Goal: Information Seeking & Learning: Learn about a topic

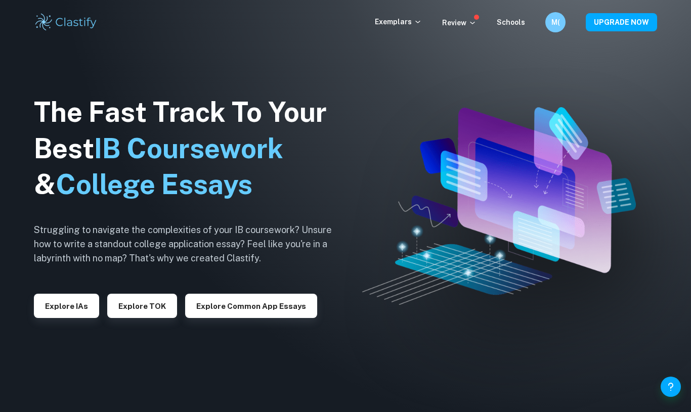
click at [67, 305] on button "Explore IAs" at bounding box center [66, 306] width 65 height 24
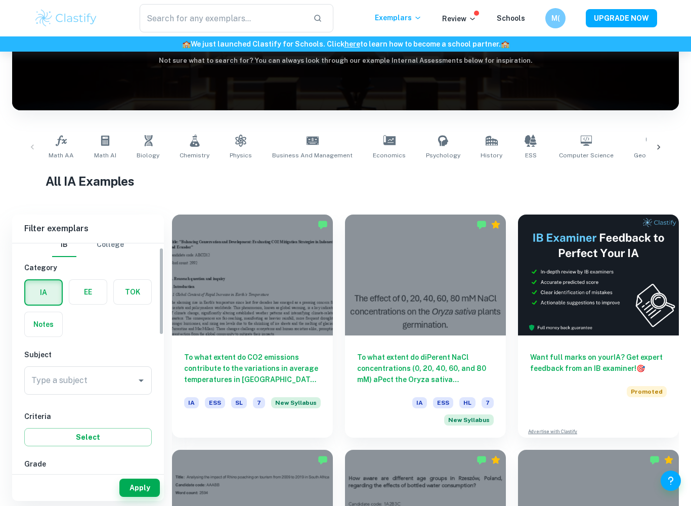
scroll to position [10, 0]
click at [190, 144] on icon at bounding box center [195, 141] width 10 height 12
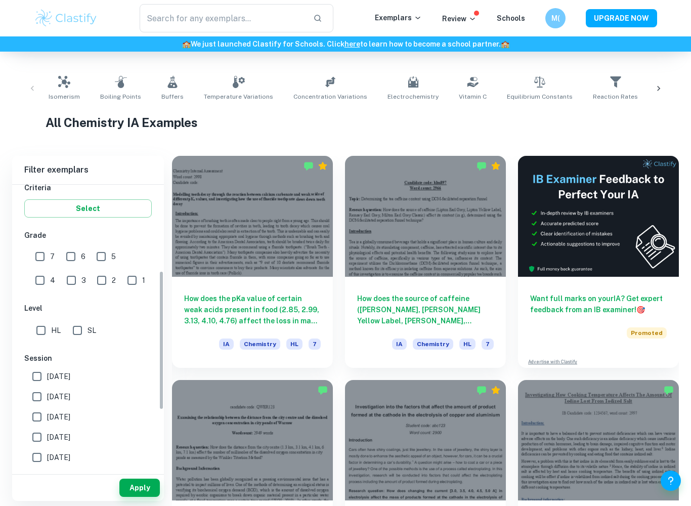
scroll to position [170, 0]
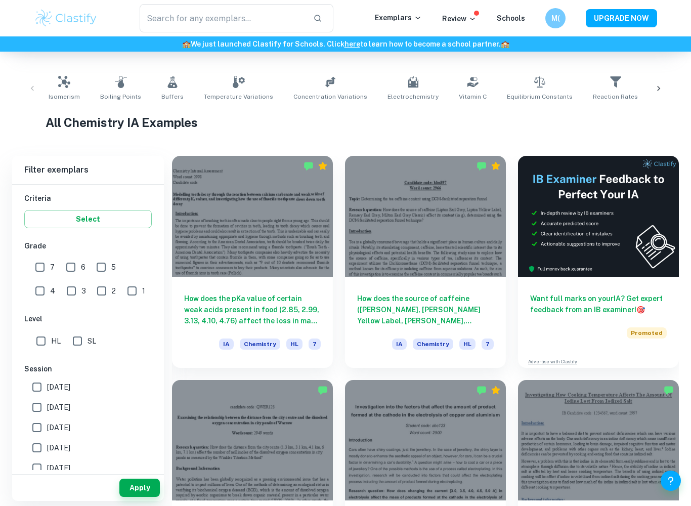
click at [86, 346] on input "SL" at bounding box center [77, 341] width 20 height 20
checkbox input "true"
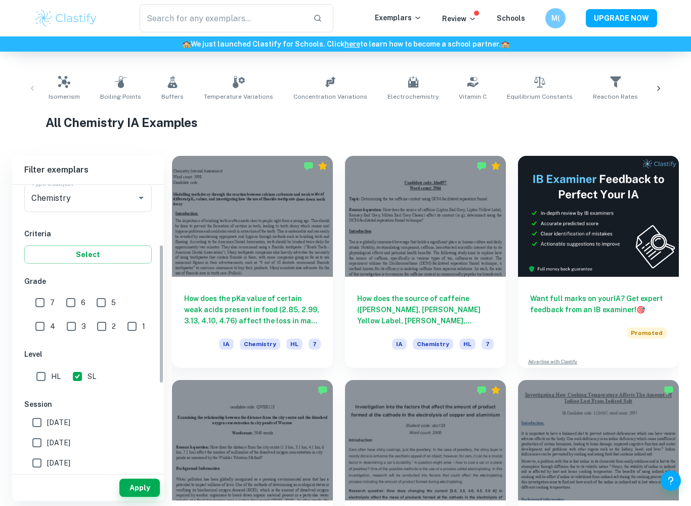
scroll to position [121, 0]
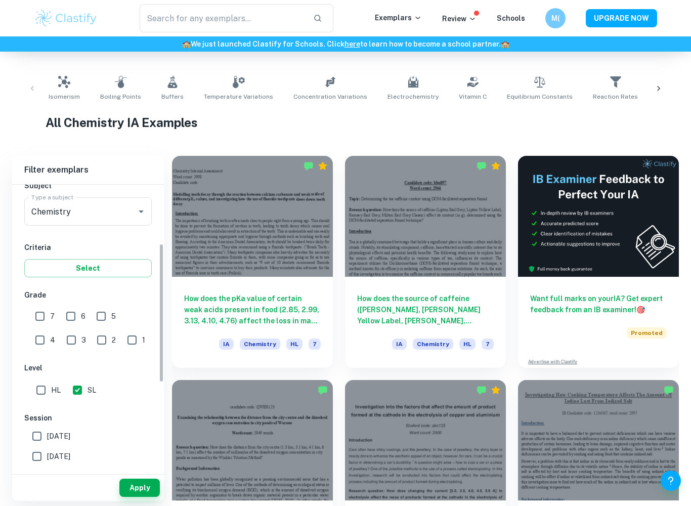
click at [36, 309] on input "7" at bounding box center [40, 316] width 20 height 20
checkbox input "true"
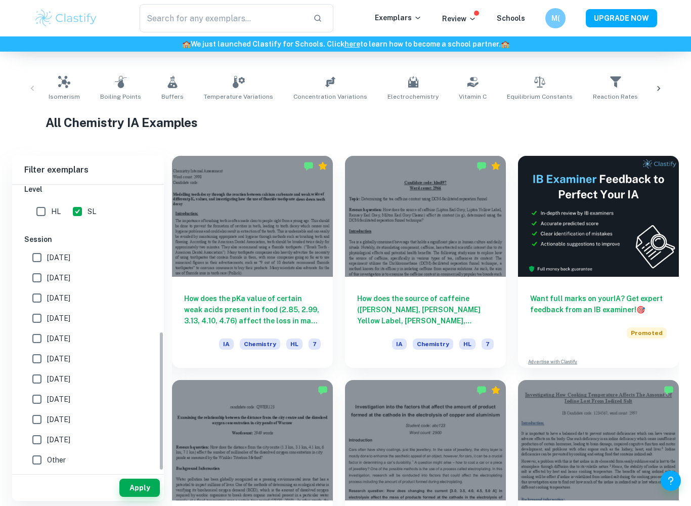
scroll to position [300, 0]
click at [139, 412] on button "Apply" at bounding box center [139, 488] width 40 height 18
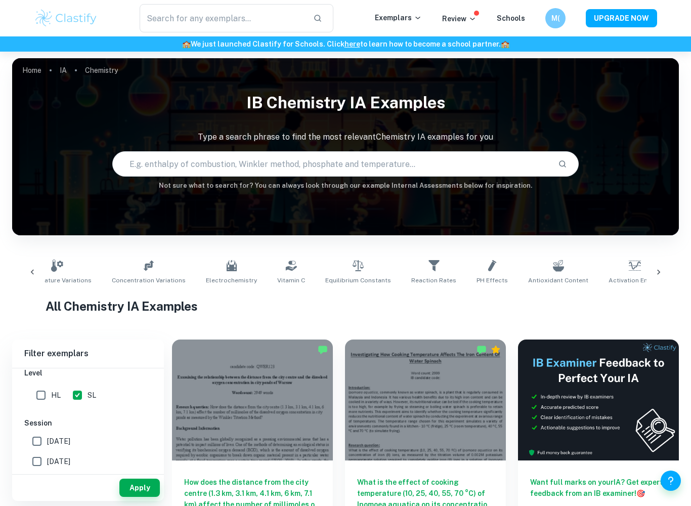
scroll to position [0, 194]
click at [211, 280] on span "Electrochemistry" at bounding box center [219, 280] width 51 height 9
type input "Electrochemistry"
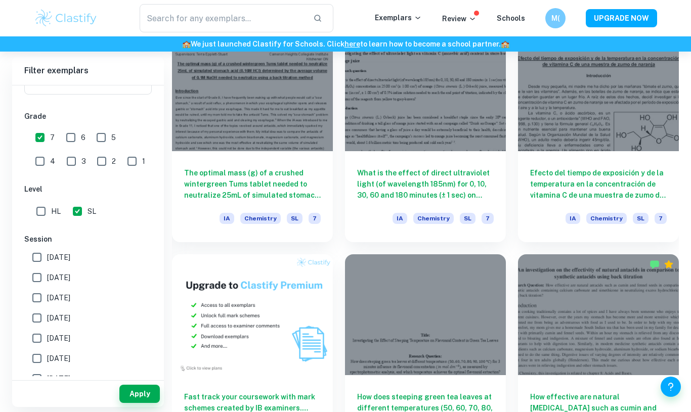
scroll to position [4090, 0]
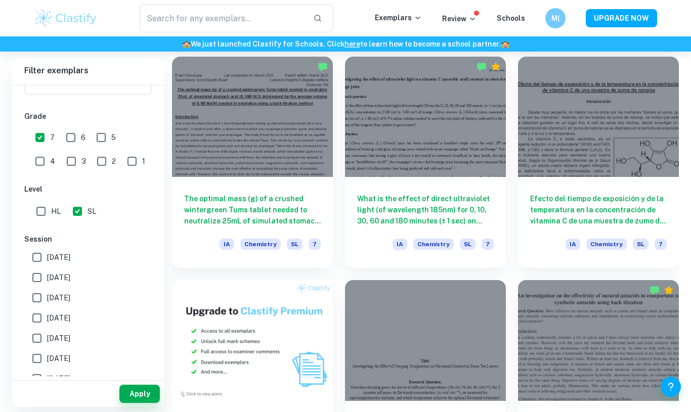
click at [589, 210] on h6 "Efecto del tiempo de exposición y de la temperatura en la concentración de vita…" at bounding box center [598, 209] width 137 height 33
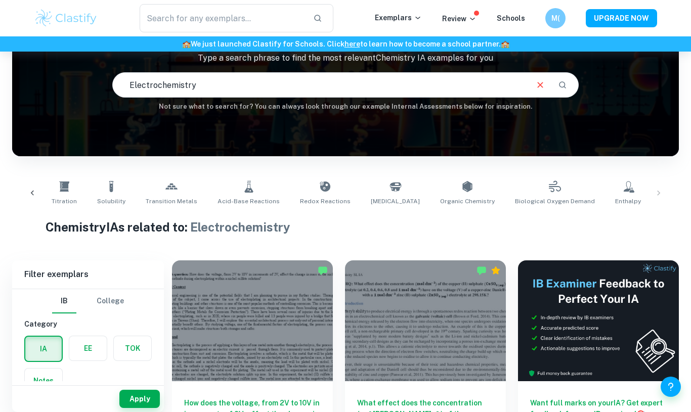
scroll to position [0, 810]
click at [297, 194] on link "Redox Reactions" at bounding box center [326, 193] width 59 height 33
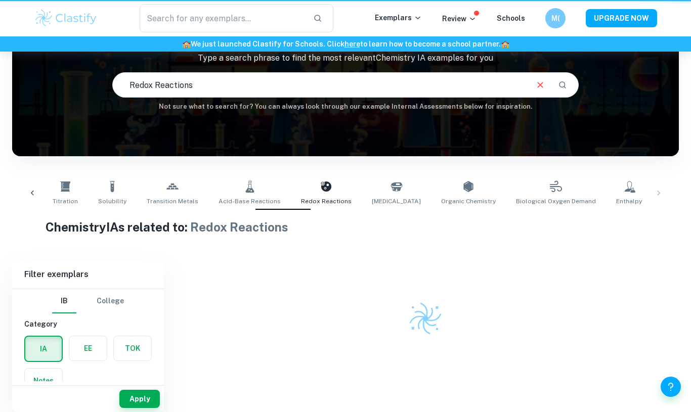
type input "Redox Reactions"
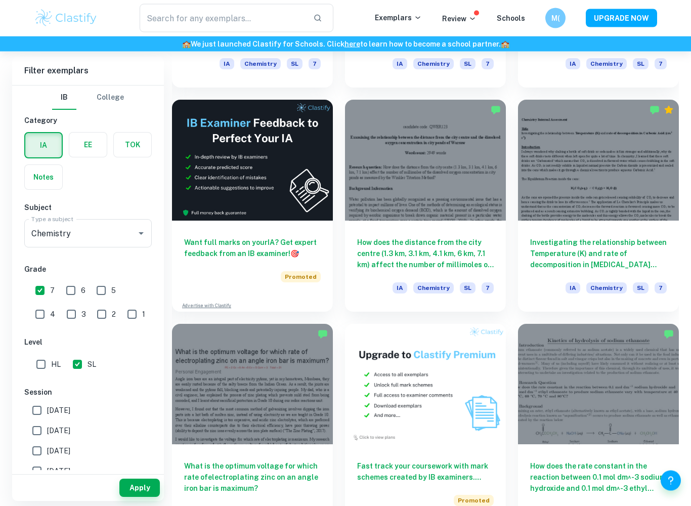
scroll to position [1585, 0]
click at [479, 221] on div "How does the distance from the city centre (1.3 km, 3.1 km, 4.1 km, 6 km, 7.1 k…" at bounding box center [425, 266] width 161 height 91
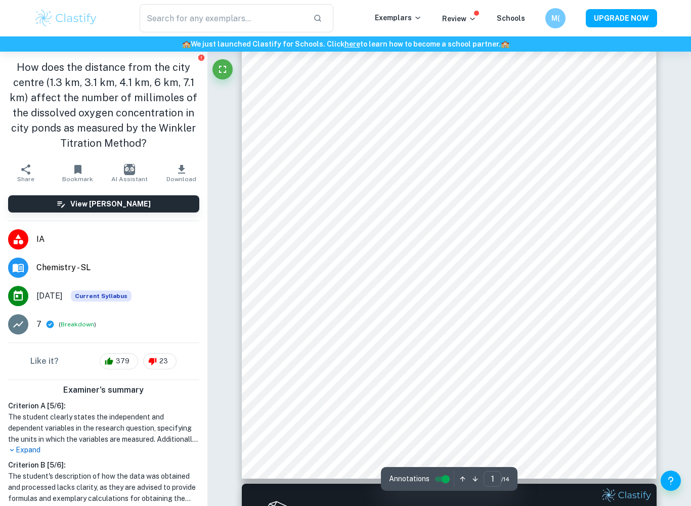
scroll to position [169, 0]
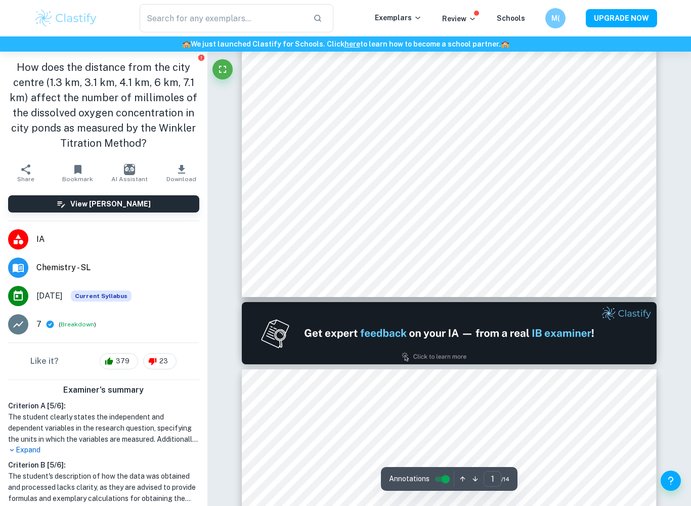
type input "2"
